Goal: Task Accomplishment & Management: Manage account settings

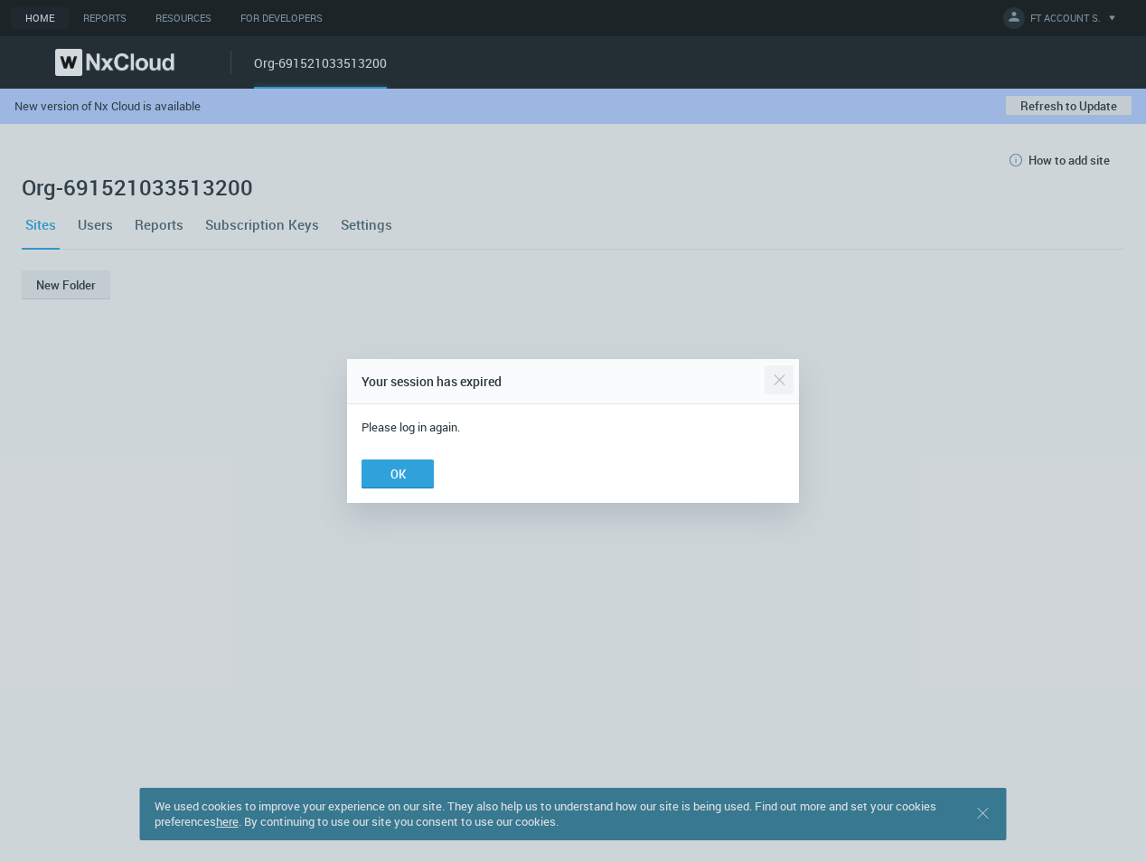
click at [777, 385] on div "Close" at bounding box center [779, 380] width 29 height 36
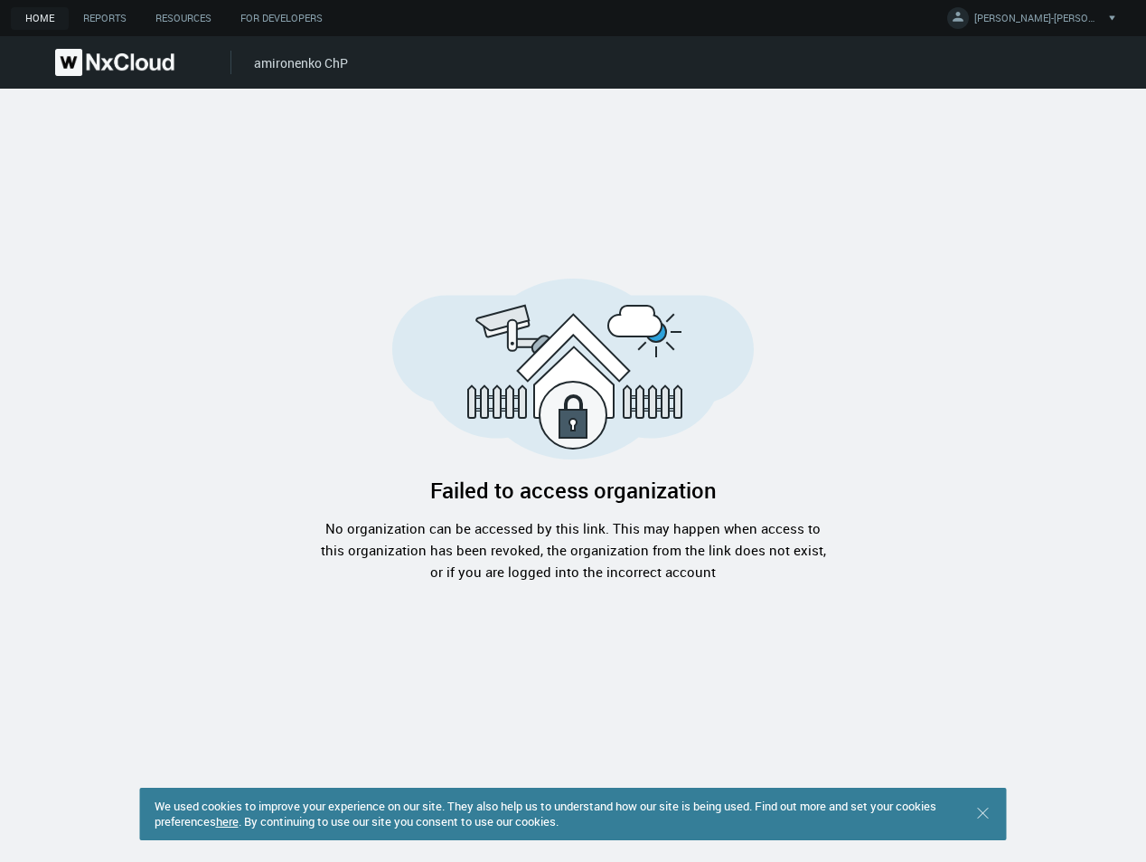
click at [277, 69] on link "amironenko ChP" at bounding box center [301, 62] width 94 height 17
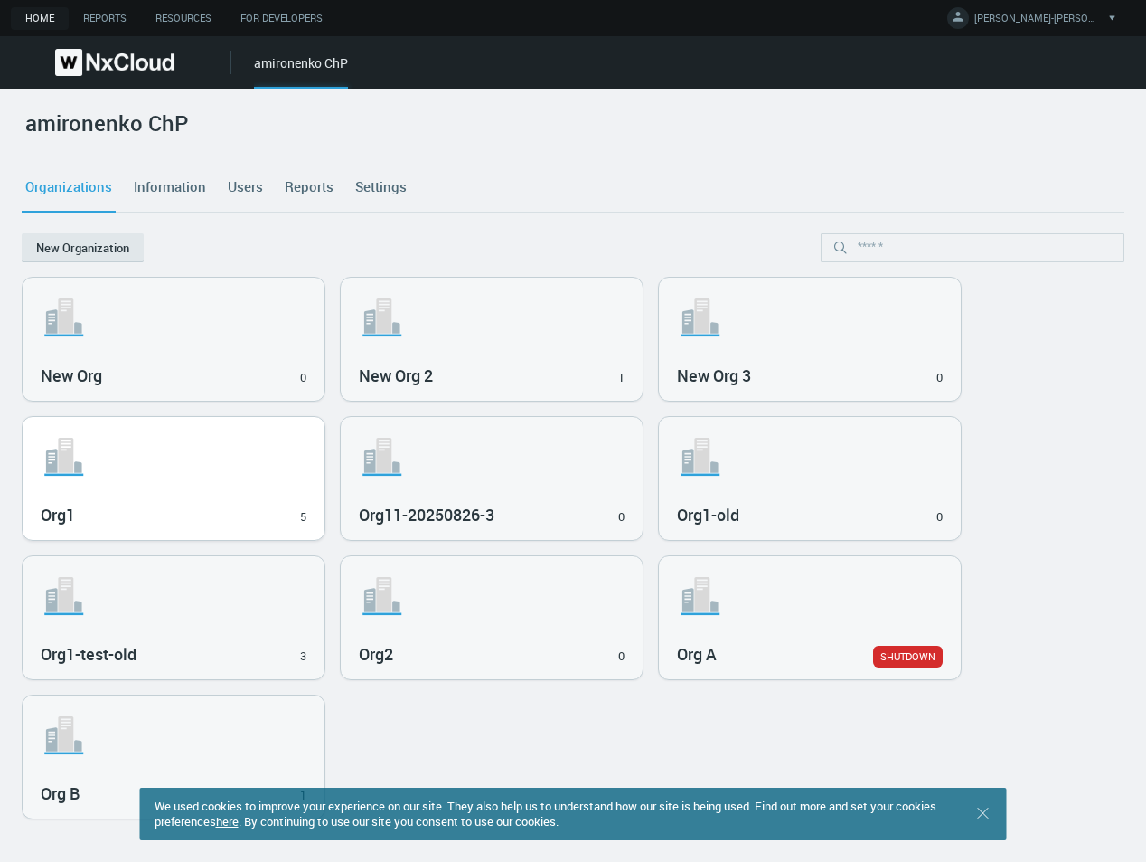
click at [225, 456] on svg-icon ".st1{fill:var(--svg-placeholder-elm2-color);} .st2{fill:var(--brand-core);} .st…" at bounding box center [174, 457] width 266 height 58
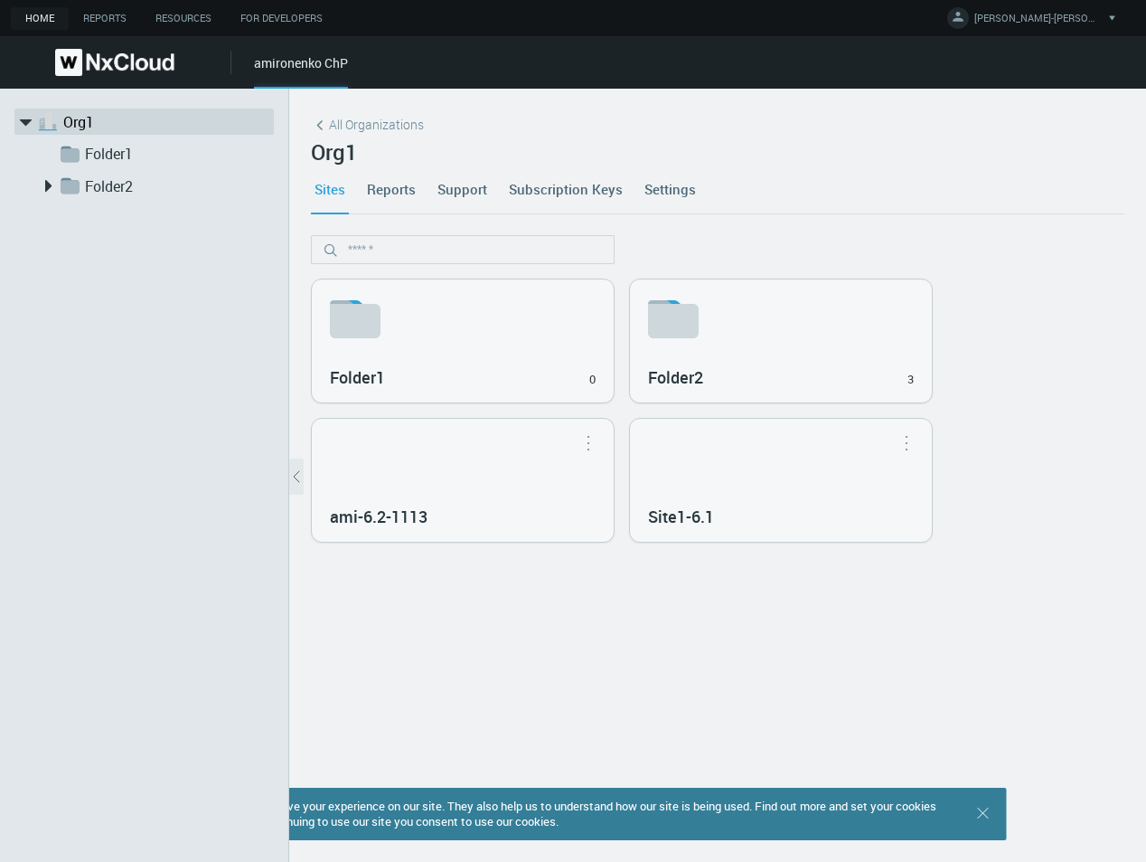
click at [665, 187] on link "Settings" at bounding box center [670, 189] width 59 height 49
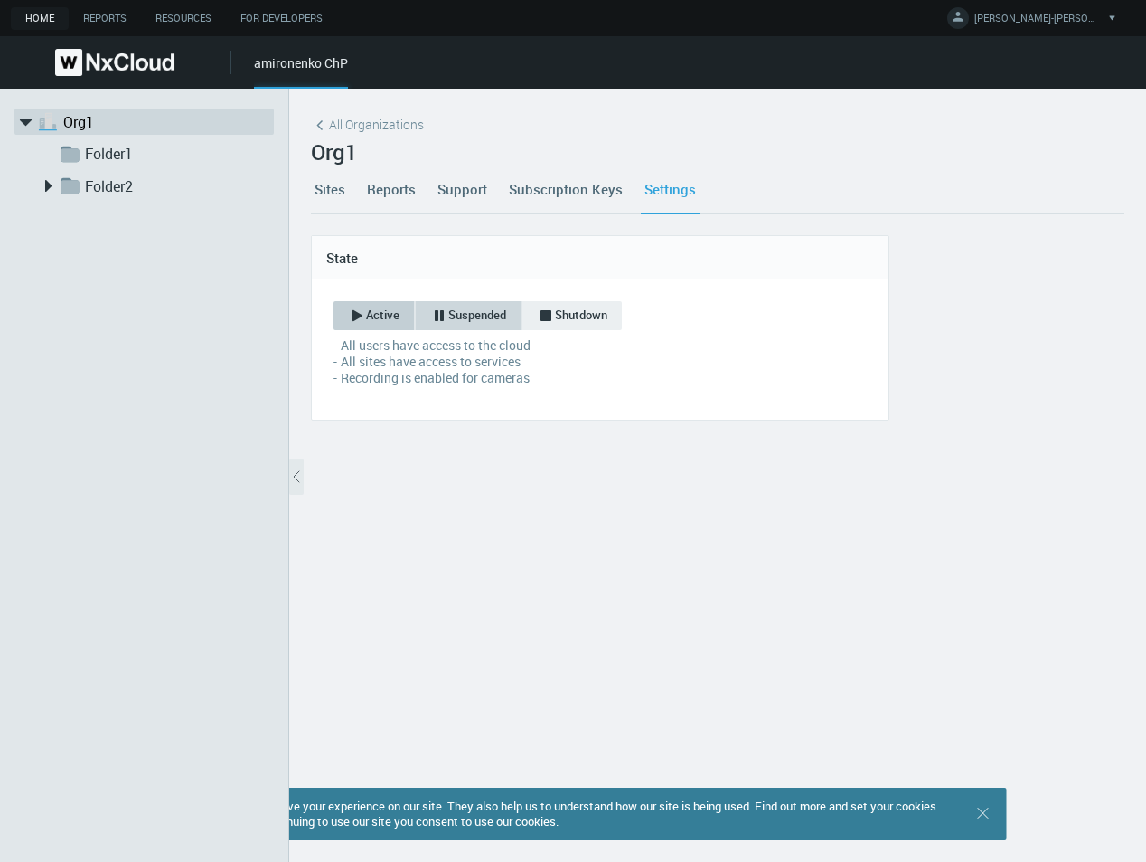
click at [465, 311] on span "Suspended" at bounding box center [477, 316] width 58 height 18
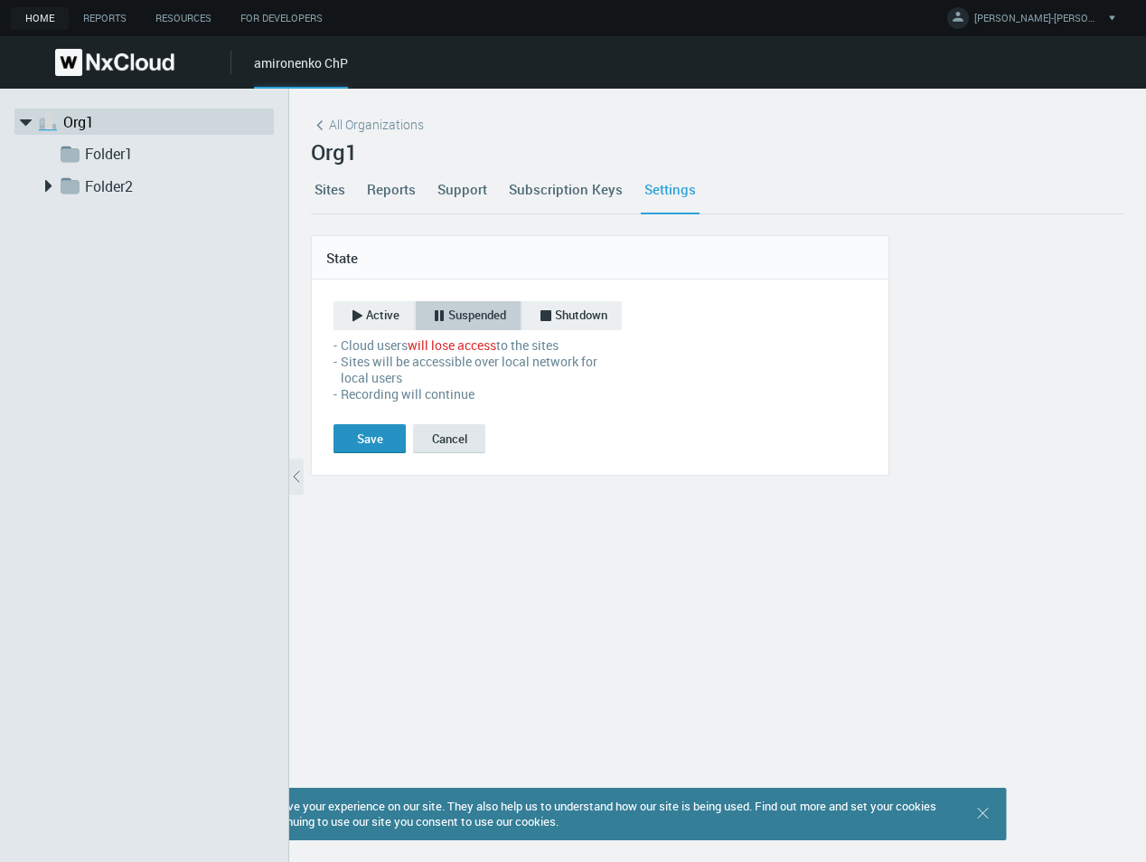
click at [355, 441] on button "Save" at bounding box center [370, 438] width 72 height 29
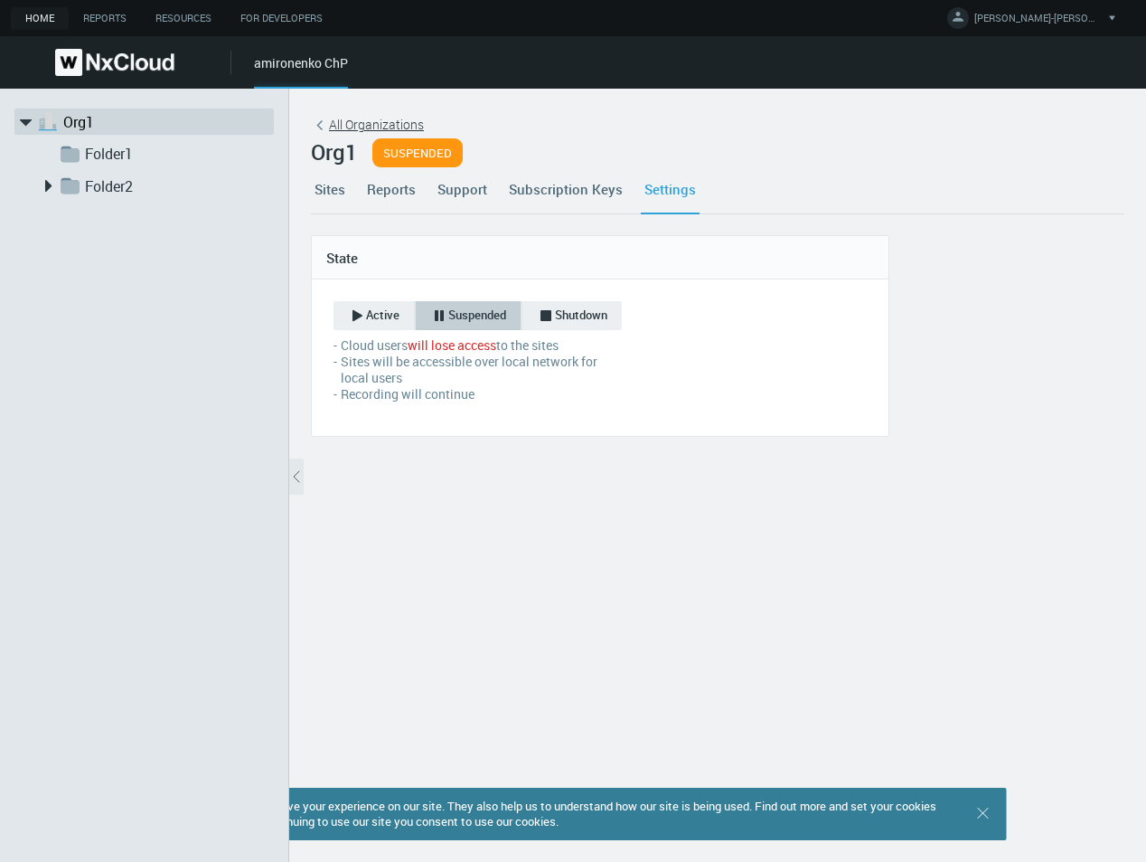
click at [335, 123] on span "All Organizations" at bounding box center [376, 124] width 95 height 19
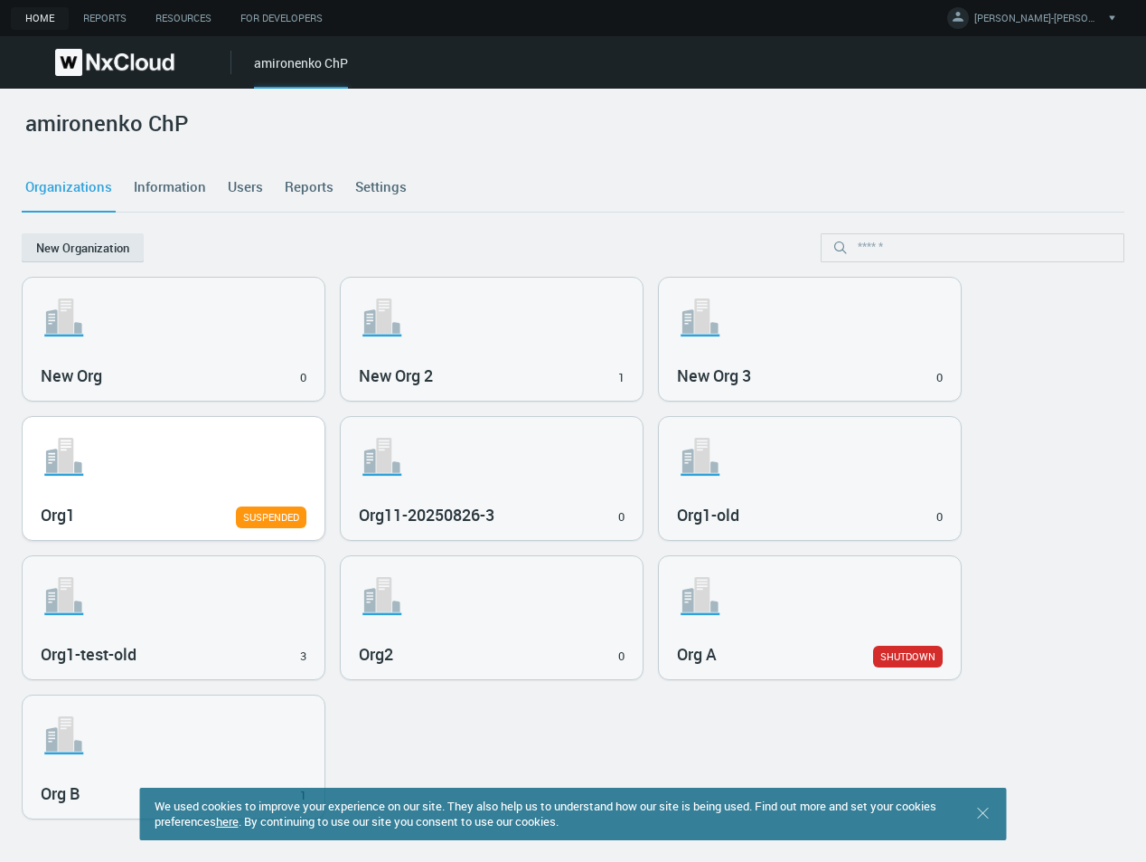
click at [251, 429] on svg-icon ".st1{fill:var(--svg-placeholder-elm2-color);} .st2{fill:var(--brand-core);} .st…" at bounding box center [174, 457] width 266 height 58
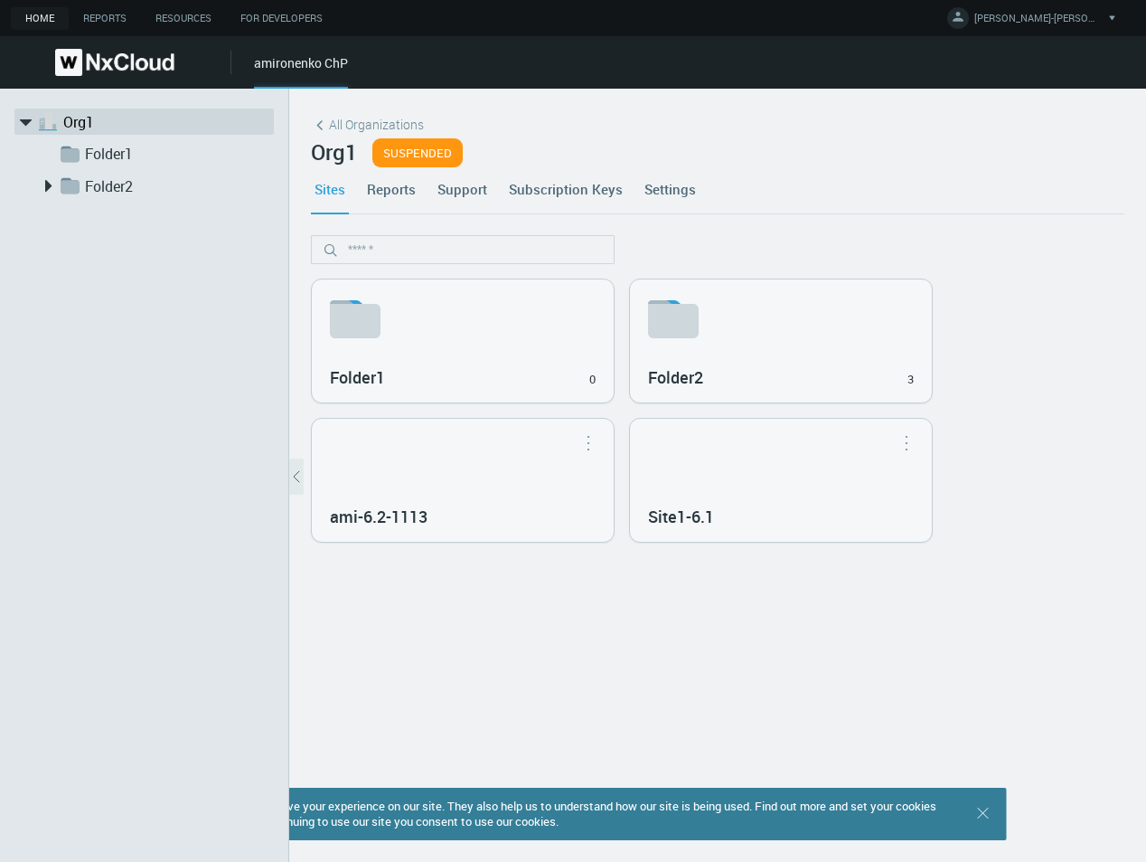
click at [174, 408] on div ".st1{fill:var(--svg-placeholder-elm2-color);} .st2{fill:var(--brand-core);} .st…" at bounding box center [144, 475] width 289 height 773
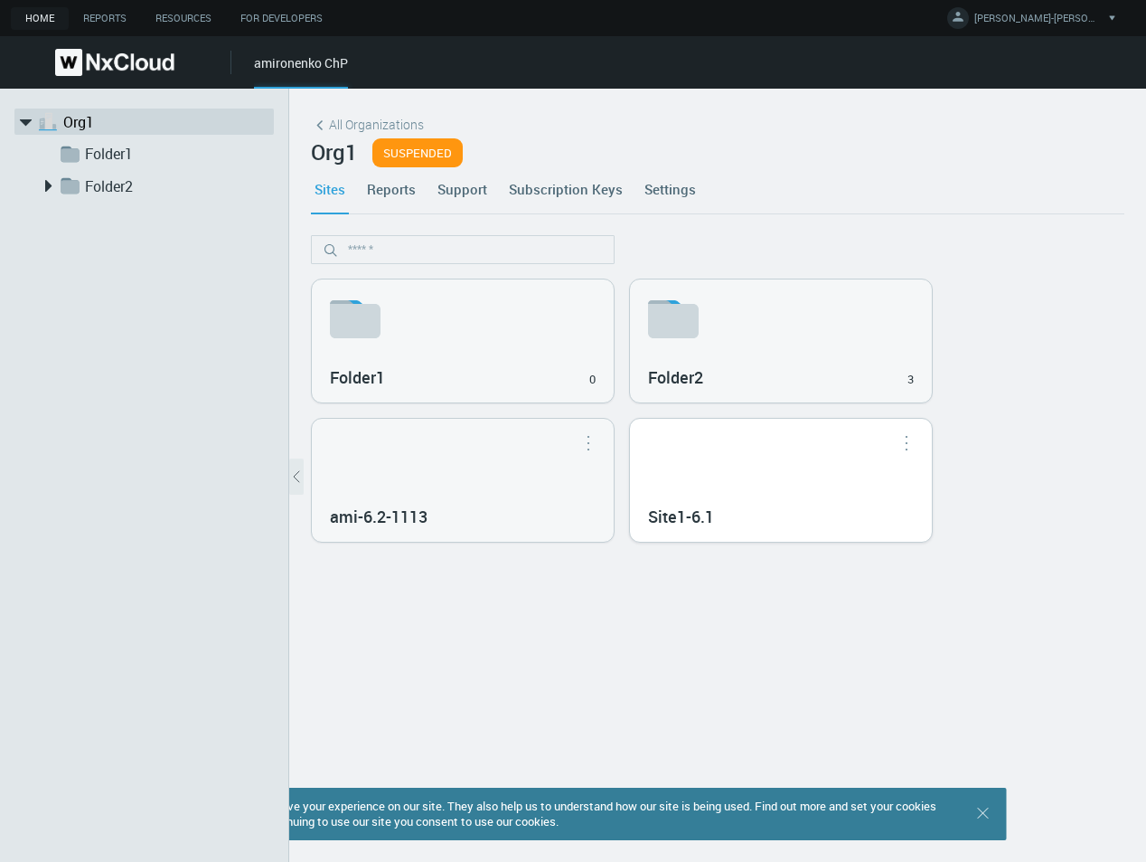
click at [785, 486] on div "Site1-6.1" at bounding box center [781, 480] width 302 height 123
